Goal: Task Accomplishment & Management: Manage account settings

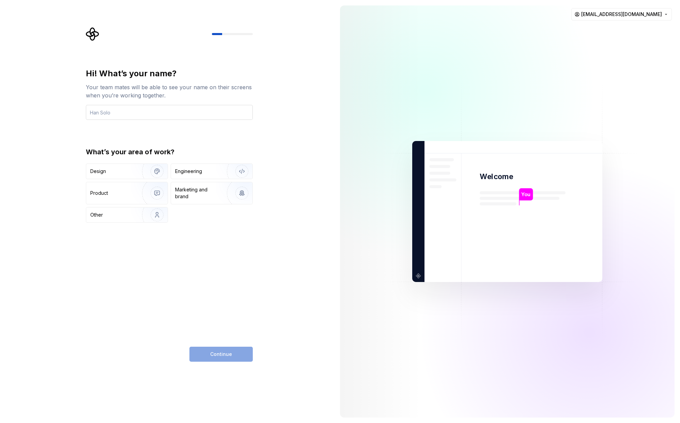
click at [159, 111] on input "text" at bounding box center [169, 112] width 167 height 15
type input "Saioa"
click at [124, 175] on div "Design" at bounding box center [126, 171] width 81 height 15
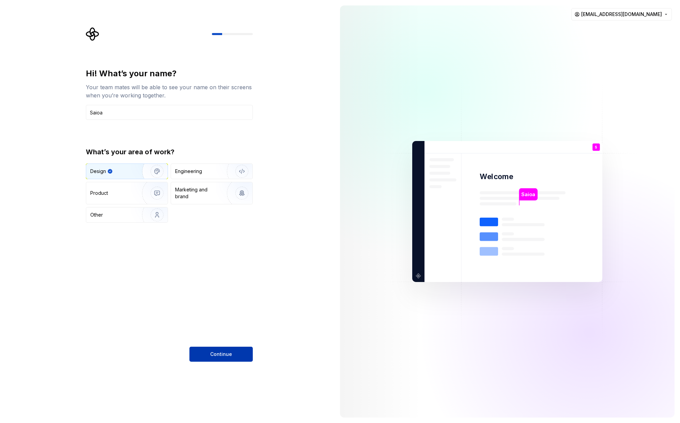
click at [237, 357] on button "Continue" at bounding box center [221, 354] width 63 height 15
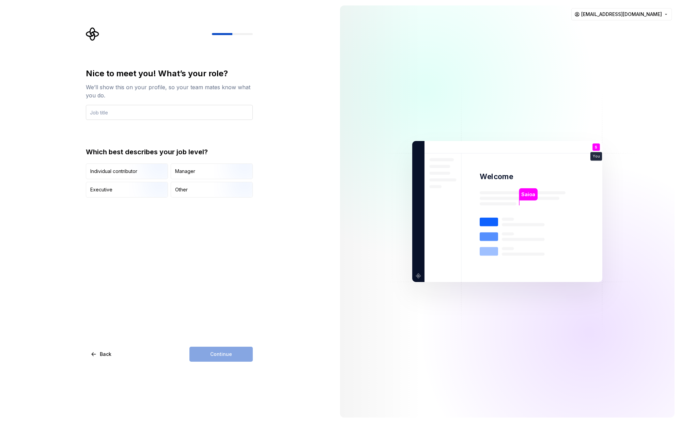
click at [131, 114] on input "text" at bounding box center [169, 112] width 167 height 15
type input "P"
type input "Senior Product Designer"
click at [157, 168] on img "button" at bounding box center [152, 180] width 44 height 46
click at [234, 351] on button "Continue" at bounding box center [221, 354] width 63 height 15
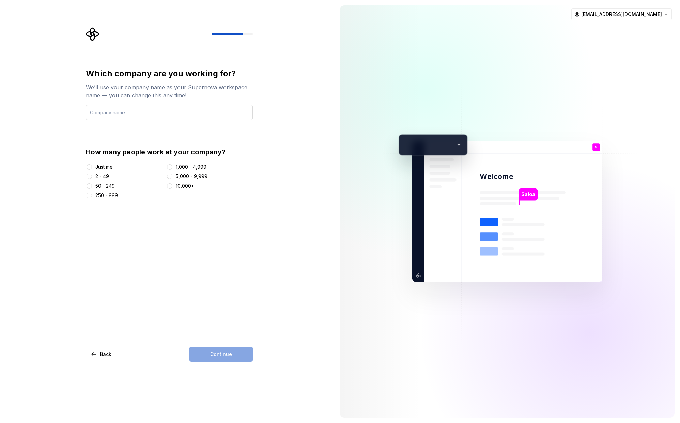
click at [171, 114] on input "text" at bounding box center [169, 112] width 167 height 15
type input "Wiris"
click at [88, 184] on button "50 - 249" at bounding box center [89, 185] width 5 height 5
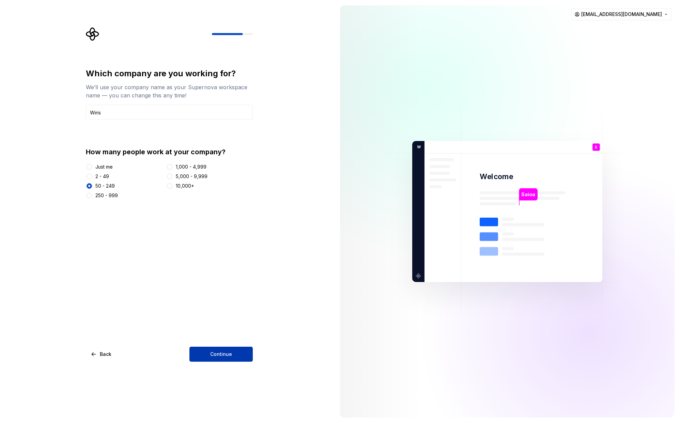
click at [232, 354] on button "Continue" at bounding box center [221, 354] width 63 height 15
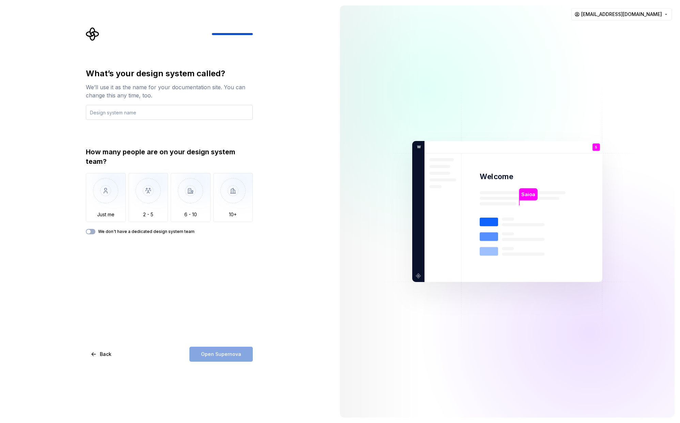
click at [142, 115] on input "text" at bounding box center [169, 112] width 167 height 15
type input "W"
type input "Emmy"
click at [314, 206] on div "What’s your design system called? We’ll use it as the name for your documentati…" at bounding box center [167, 211] width 335 height 423
click at [146, 201] on img "button" at bounding box center [148, 196] width 40 height 46
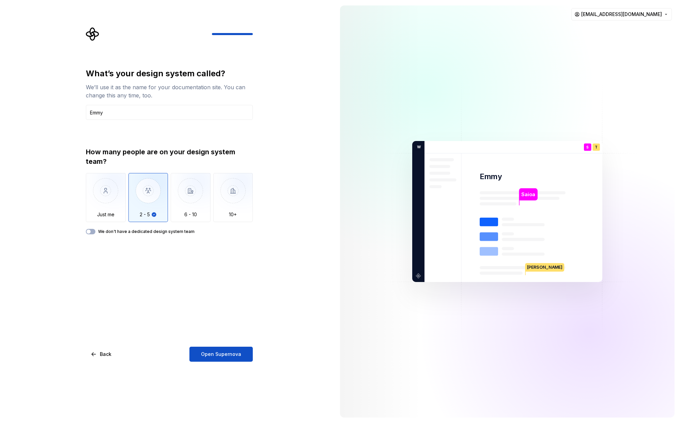
click at [131, 231] on label "We don't have a dedicated design system team" at bounding box center [146, 231] width 96 height 5
click at [95, 231] on button "We don't have a dedicated design system team" at bounding box center [91, 231] width 10 height 5
click at [91, 230] on span "button" at bounding box center [93, 232] width 4 height 4
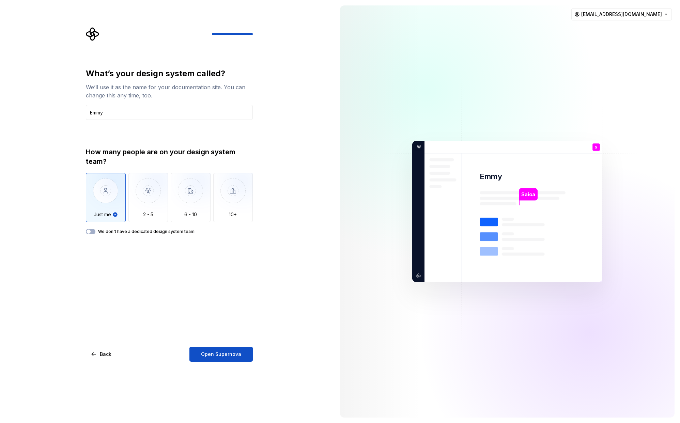
click at [120, 228] on div "How many people are on your design system team? Just me 2 - 5 6 - 10 10+ We don…" at bounding box center [169, 190] width 167 height 87
click at [120, 231] on label "We don't have a dedicated design system team" at bounding box center [146, 231] width 96 height 5
click at [95, 231] on button "We don't have a dedicated design system team" at bounding box center [91, 231] width 10 height 5
click at [121, 231] on label "We don't have a dedicated design system team" at bounding box center [146, 231] width 96 height 5
click at [95, 231] on button "We don't have a dedicated design system team" at bounding box center [91, 231] width 10 height 5
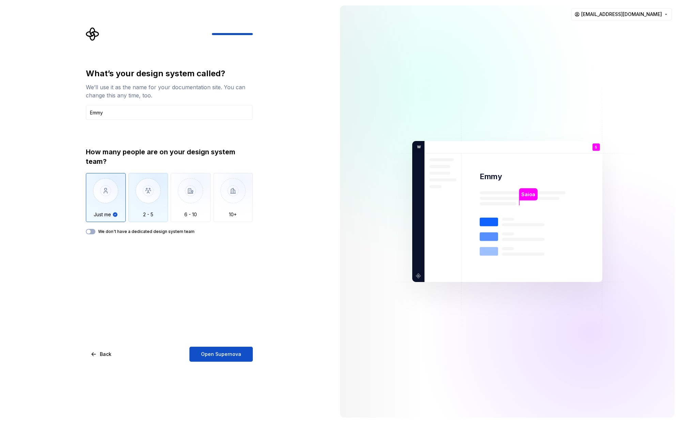
click at [150, 209] on img "button" at bounding box center [148, 196] width 40 height 46
click at [232, 356] on span "Open Supernova" at bounding box center [221, 354] width 40 height 7
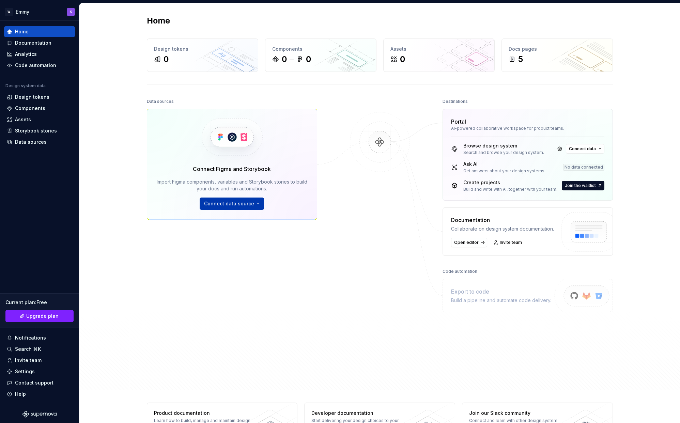
click at [238, 206] on span "Connect data source" at bounding box center [229, 203] width 50 height 7
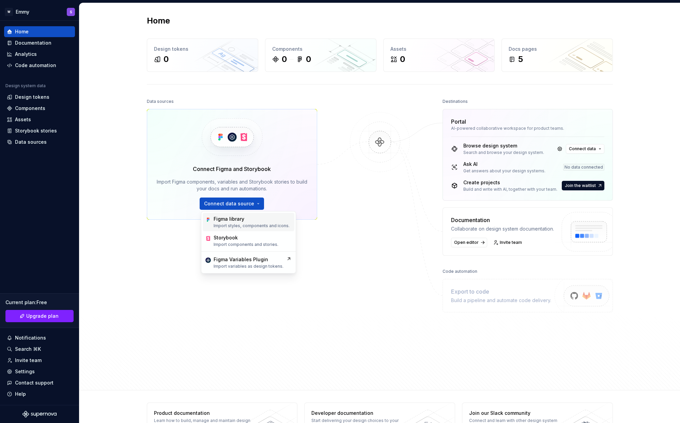
click at [240, 221] on div "Figma library" at bounding box center [229, 219] width 31 height 7
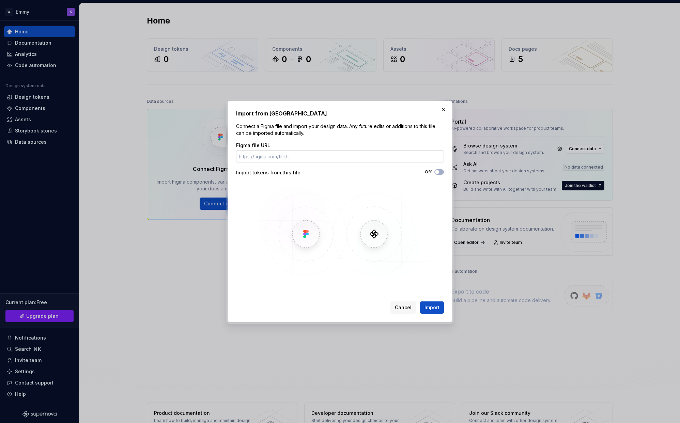
click at [299, 155] on input "Figma file URL" at bounding box center [340, 156] width 208 height 12
click at [310, 155] on input "Figma file URL" at bounding box center [340, 156] width 208 height 12
paste input "[URL][DOMAIN_NAME]"
type input "[URL][DOMAIN_NAME]"
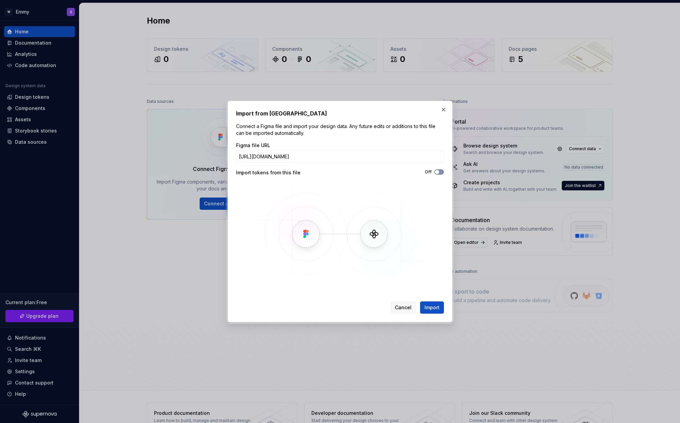
scroll to position [0, 0]
click at [439, 171] on span "button" at bounding box center [437, 172] width 4 height 4
click at [434, 308] on span "Import" at bounding box center [432, 307] width 15 height 7
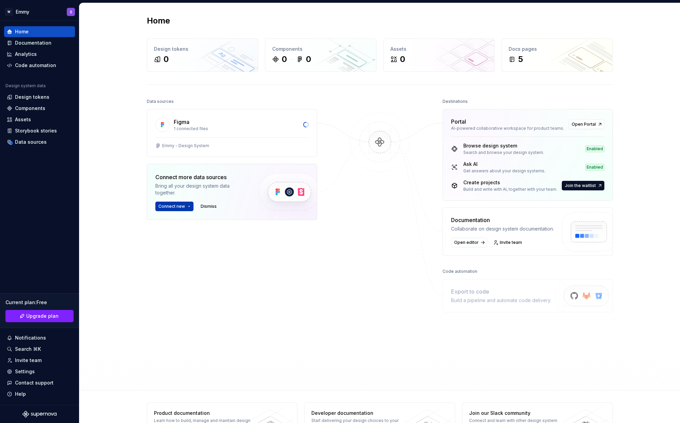
click at [187, 209] on button "Connect new" at bounding box center [174, 207] width 38 height 10
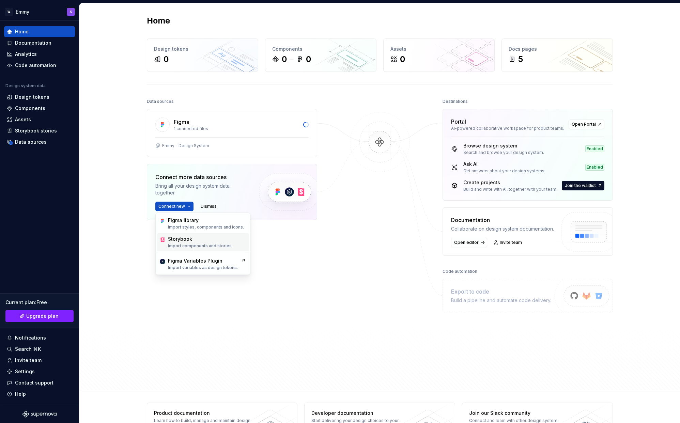
click at [199, 245] on p "Import components and stories." at bounding box center [200, 245] width 65 height 5
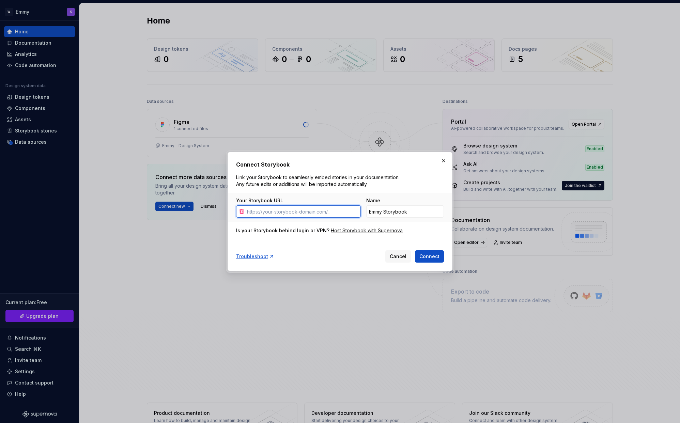
click at [298, 209] on input "Your Storybook URL" at bounding box center [302, 212] width 117 height 12
paste input "[URL][DOMAIN_NAME]"
type input "[URL][DOMAIN_NAME]"
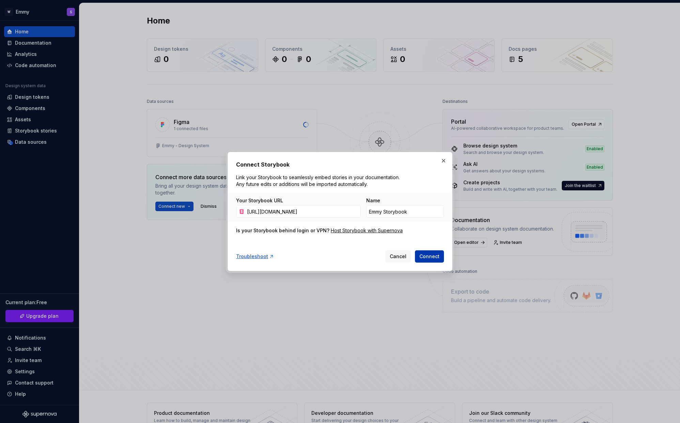
click at [435, 258] on span "Connect" at bounding box center [430, 256] width 20 height 7
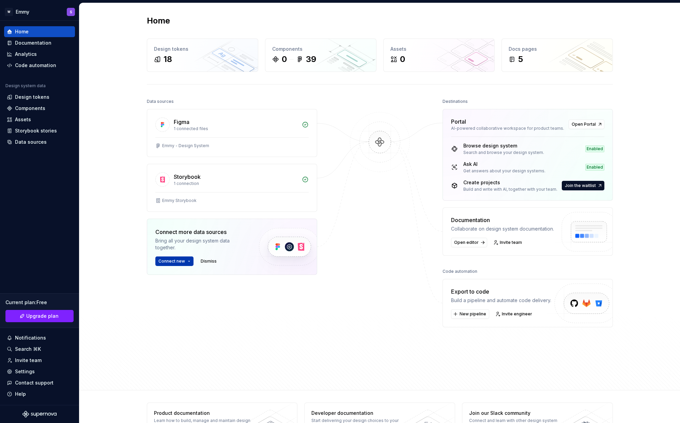
click at [191, 261] on button "Connect new" at bounding box center [174, 262] width 38 height 10
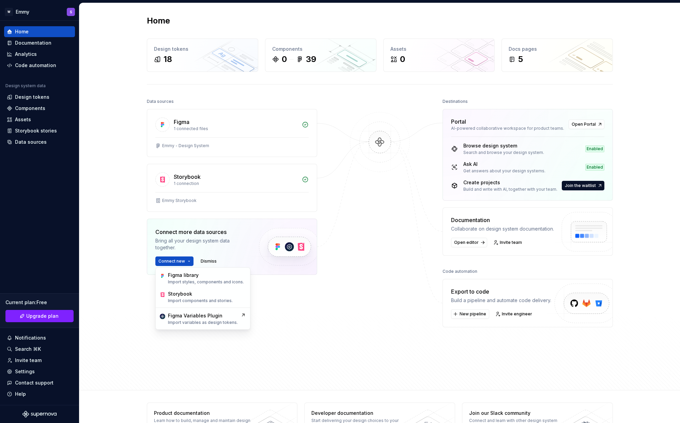
click at [406, 310] on div at bounding box center [380, 224] width 68 height 254
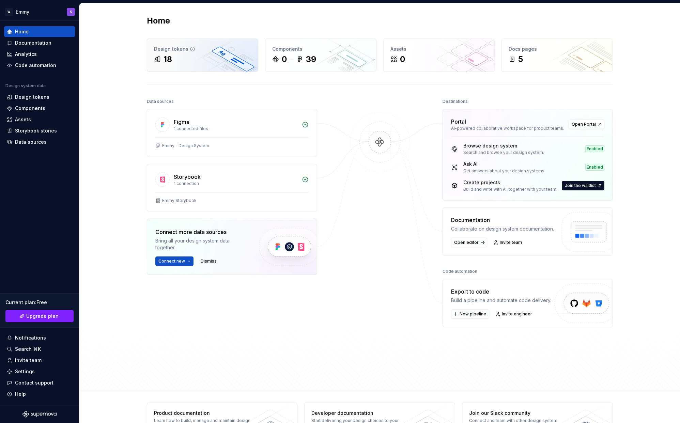
click at [179, 58] on div "18" at bounding box center [202, 59] width 97 height 11
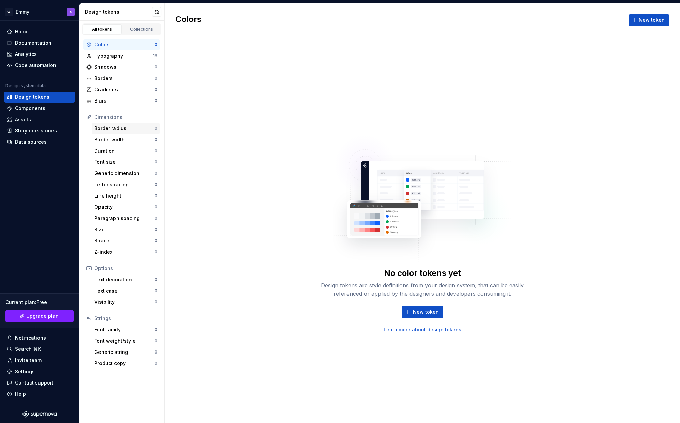
click at [112, 125] on div "Border radius" at bounding box center [124, 128] width 60 height 7
click at [116, 54] on div "Typography" at bounding box center [123, 55] width 59 height 7
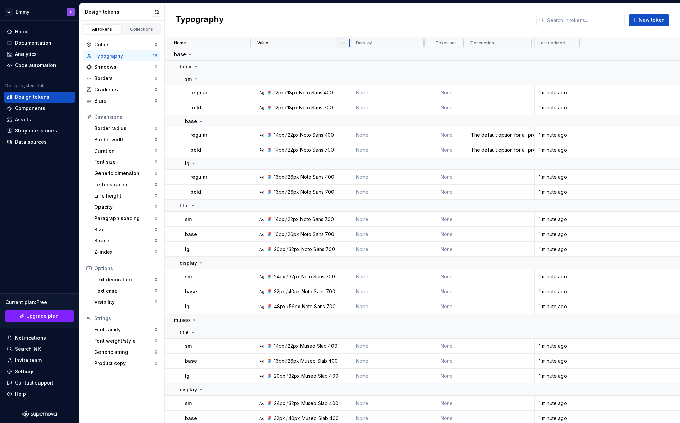
drag, startPoint x: 327, startPoint y: 41, endPoint x: 350, endPoint y: 43, distance: 23.9
click at [350, 43] on div at bounding box center [349, 42] width 5 height 11
click at [28, 362] on div "Invite team" at bounding box center [28, 360] width 27 height 7
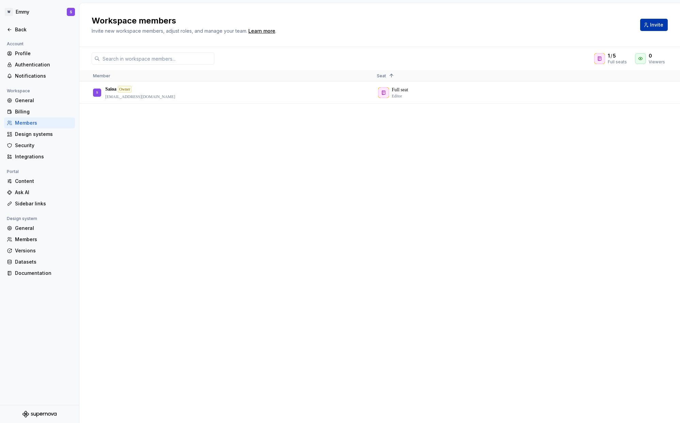
click at [658, 27] on span "Invite" at bounding box center [656, 24] width 13 height 7
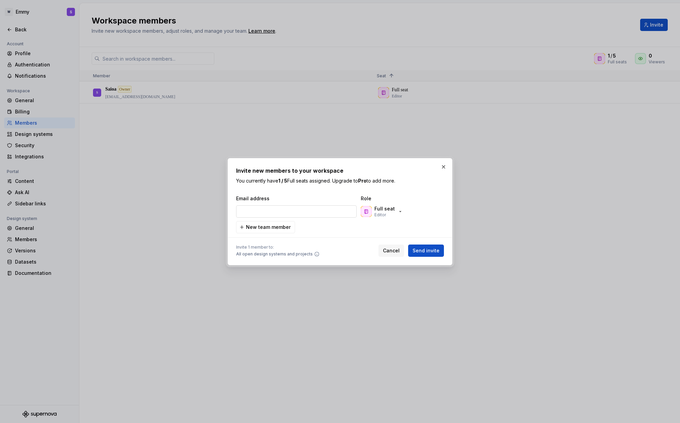
click at [317, 212] on input "email" at bounding box center [296, 212] width 121 height 12
click at [273, 211] on input "[PERSON_NAME]" at bounding box center [296, 212] width 121 height 12
paste input ".[PERSON_NAME][EMAIL_ADDRESS][DOMAIN_NAME]"
type input "[PERSON_NAME][EMAIL_ADDRESS][PERSON_NAME][DOMAIN_NAME]"
click at [427, 250] on span "Send invite" at bounding box center [426, 250] width 27 height 7
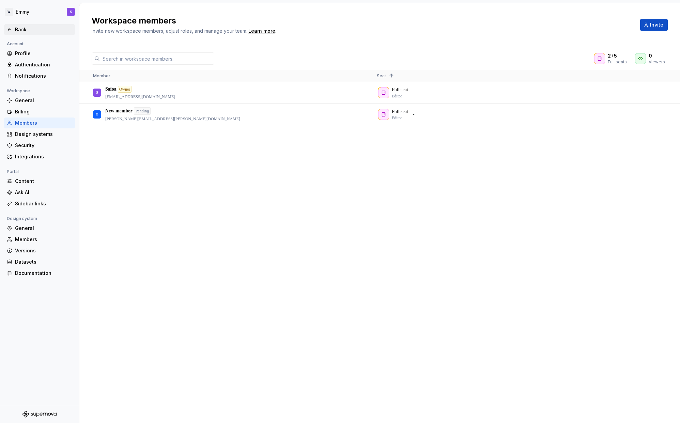
click at [24, 26] on div "Back" at bounding box center [43, 29] width 57 height 7
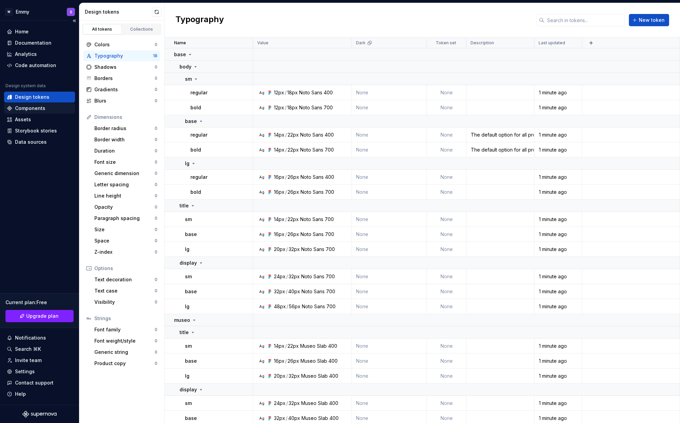
click at [30, 107] on div "Components" at bounding box center [30, 108] width 30 height 7
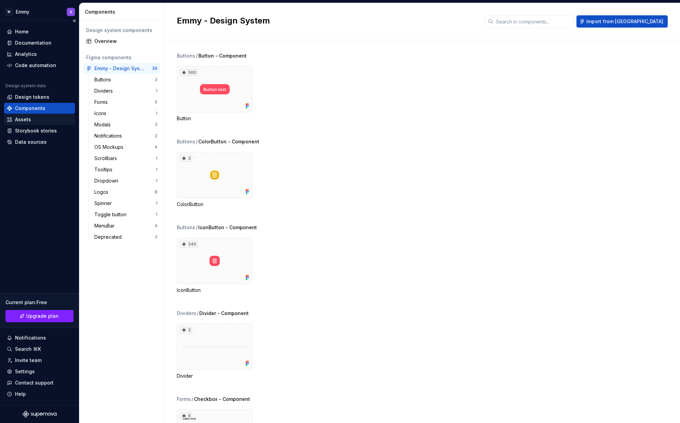
click at [26, 120] on div "Assets" at bounding box center [23, 119] width 16 height 7
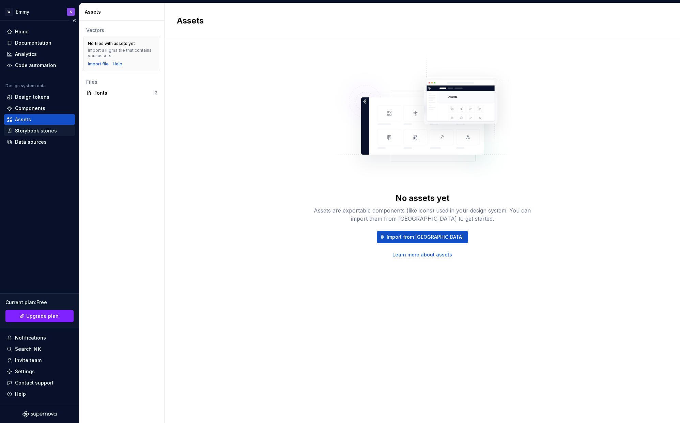
click at [39, 130] on div "Storybook stories" at bounding box center [36, 130] width 42 height 7
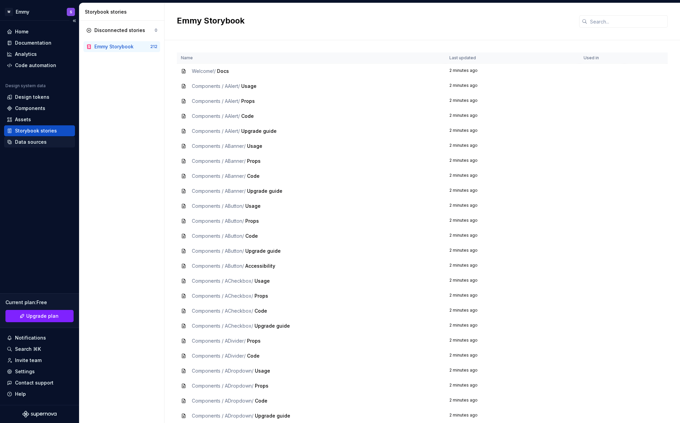
click at [39, 143] on div "Data sources" at bounding box center [31, 142] width 32 height 7
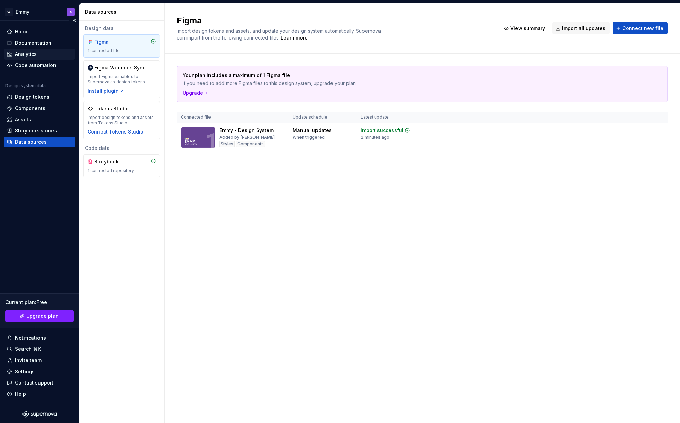
click at [33, 52] on div "Analytics" at bounding box center [26, 54] width 22 height 7
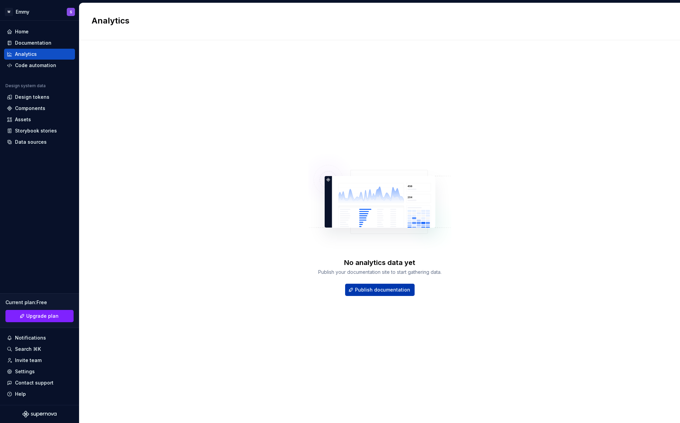
click at [383, 289] on span "Publish documentation" at bounding box center [382, 290] width 55 height 7
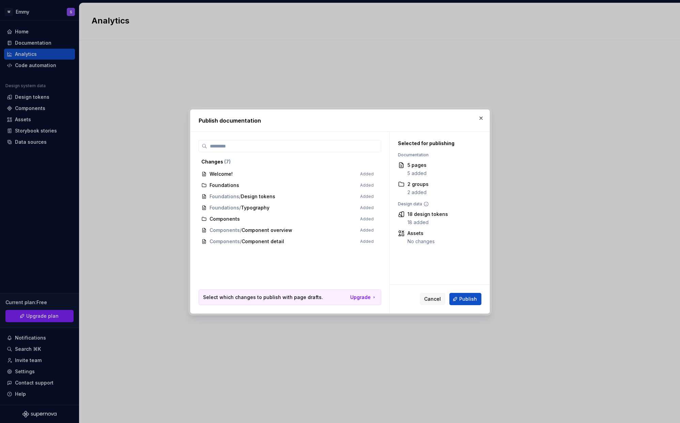
click at [250, 170] on span "Welcome! Added" at bounding box center [288, 174] width 178 height 11
drag, startPoint x: 210, startPoint y: 176, endPoint x: 217, endPoint y: 176, distance: 7.2
click at [211, 176] on span "Welcome! Added" at bounding box center [288, 174] width 178 height 11
click at [479, 117] on button "button" at bounding box center [481, 119] width 10 height 10
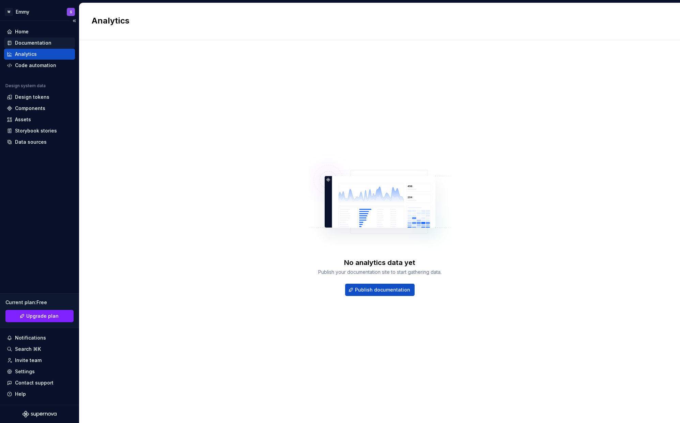
click at [42, 43] on div "Documentation" at bounding box center [33, 43] width 36 height 7
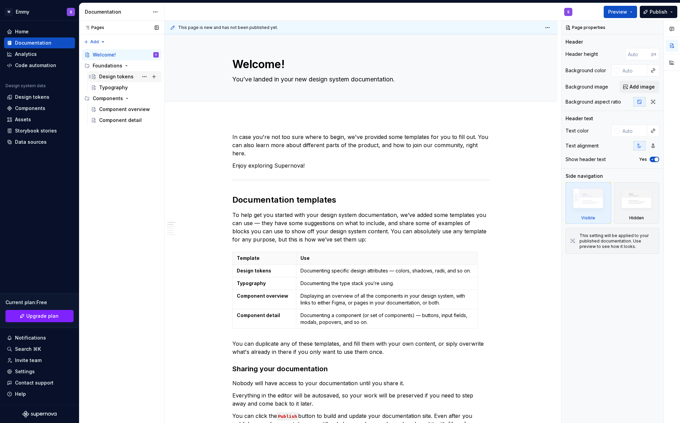
click at [116, 73] on div "Design tokens" at bounding box center [129, 77] width 60 height 10
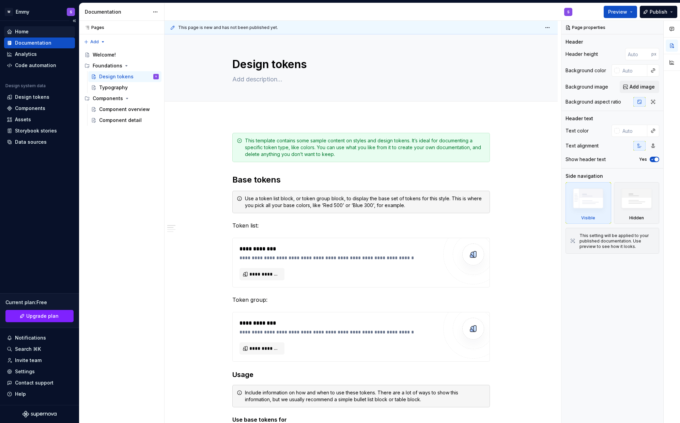
click at [27, 31] on div "Home" at bounding box center [22, 31] width 14 height 7
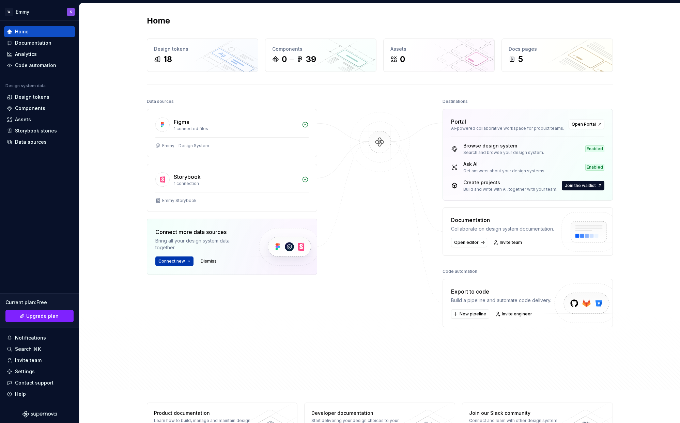
click at [180, 262] on span "Connect new" at bounding box center [171, 261] width 27 height 5
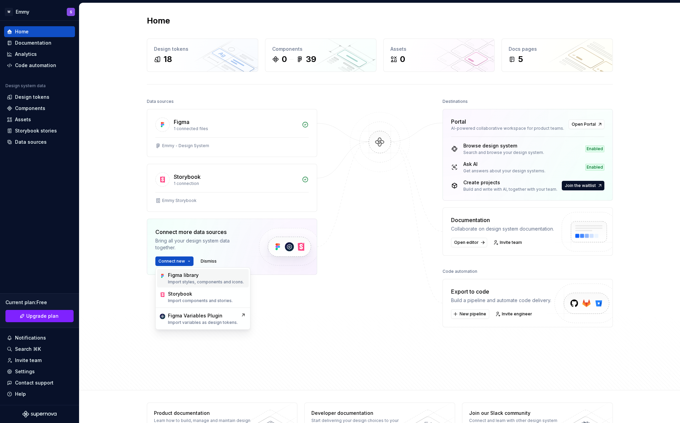
click at [199, 276] on div "Figma library" at bounding box center [206, 275] width 76 height 7
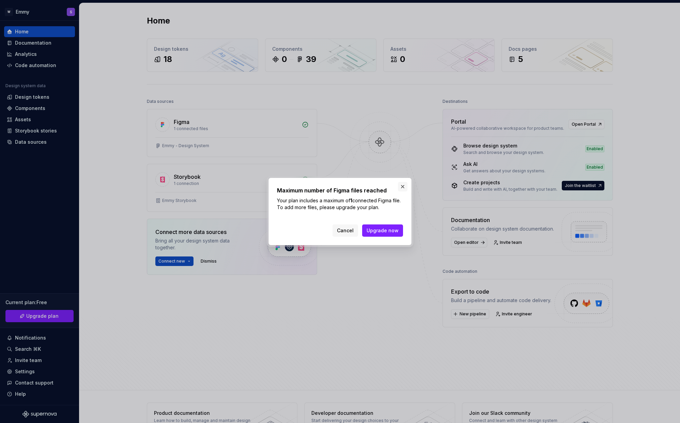
click at [402, 186] on button "button" at bounding box center [403, 187] width 10 height 10
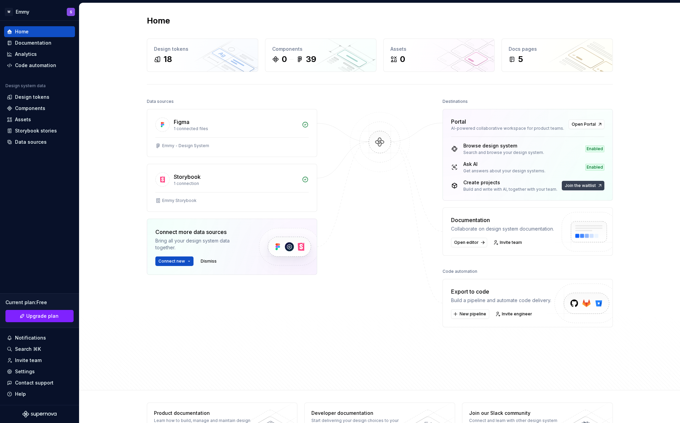
click at [587, 187] on span "Join the waitlist" at bounding box center [580, 185] width 31 height 5
click at [575, 185] on span "Join the waitlist" at bounding box center [580, 185] width 31 height 5
click at [594, 185] on span "Join the waitlist" at bounding box center [580, 185] width 31 height 5
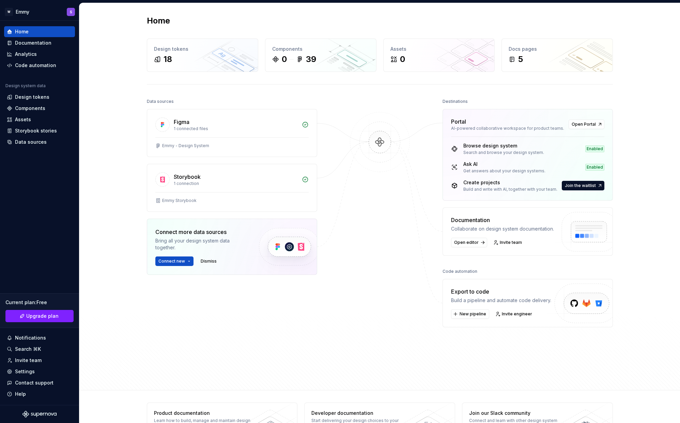
click at [501, 231] on div "Collaborate on design system documentation." at bounding box center [502, 229] width 103 height 7
click at [474, 244] on span "Open editor" at bounding box center [466, 242] width 25 height 5
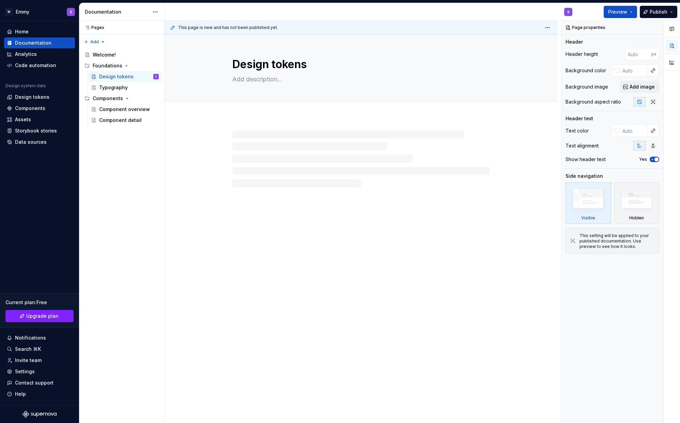
type textarea "*"
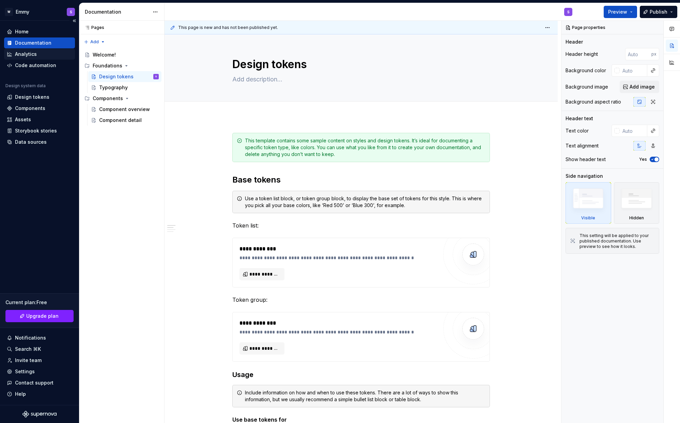
click at [20, 51] on div "Analytics" at bounding box center [26, 54] width 22 height 7
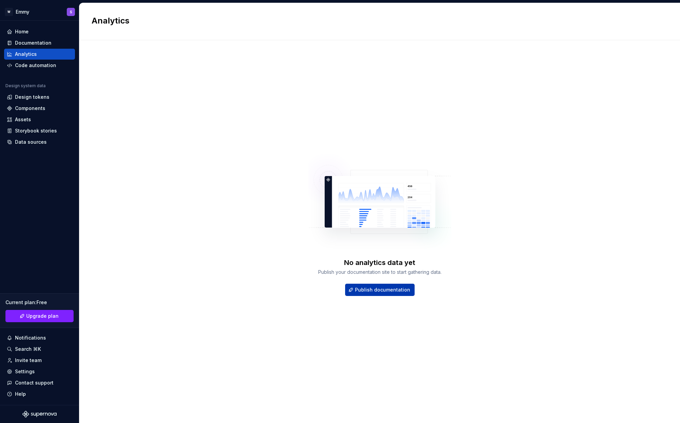
click at [368, 287] on span "Publish documentation" at bounding box center [382, 290] width 55 height 7
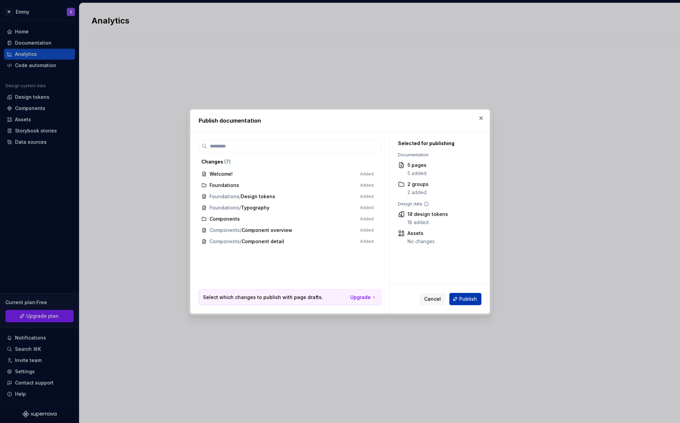
click at [467, 298] on span "Publish" at bounding box center [468, 299] width 18 height 7
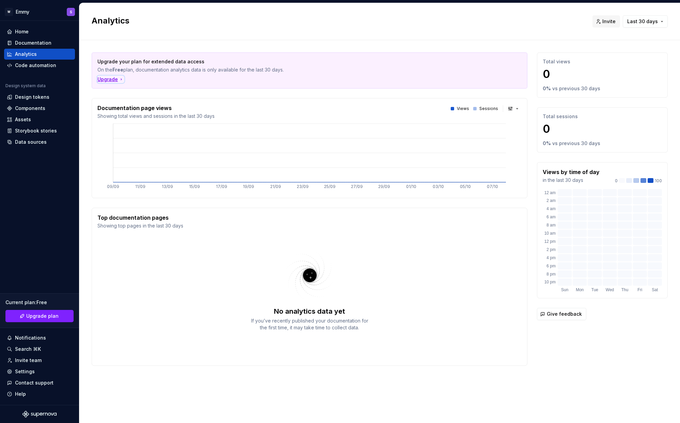
click at [116, 80] on div "Upgrade" at bounding box center [110, 79] width 27 height 7
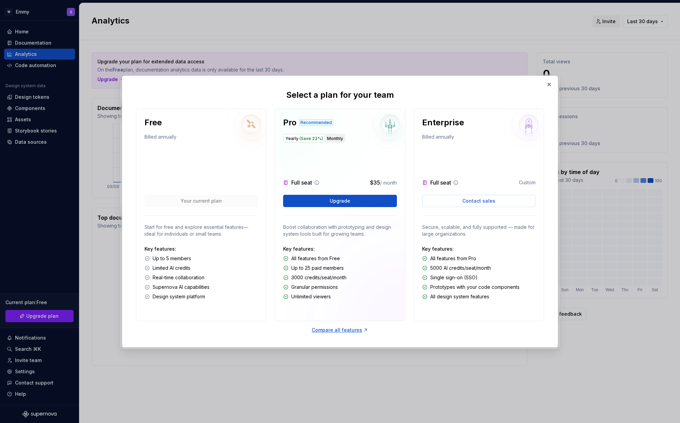
click at [344, 139] on div "Yearly (Save 22%) Monthly" at bounding box center [314, 139] width 62 height 10
click at [340, 139] on button "Monthly" at bounding box center [335, 138] width 19 height 8
click at [307, 137] on span "(Save 22%)" at bounding box center [312, 138] width 24 height 5
click at [549, 81] on button "button" at bounding box center [550, 85] width 10 height 10
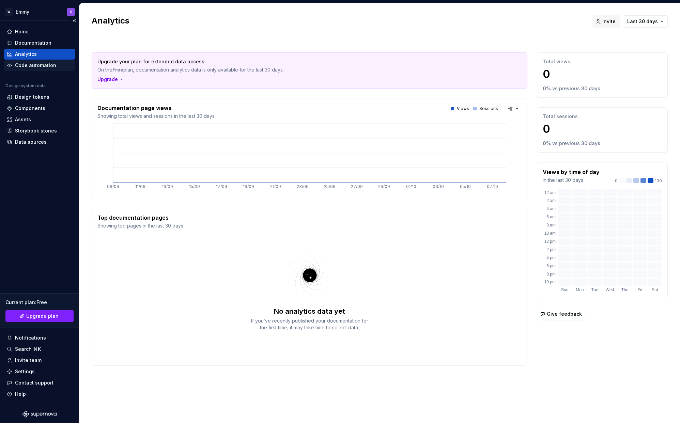
click at [39, 62] on div "Code automation" at bounding box center [35, 65] width 41 height 7
